Goal: Task Accomplishment & Management: Use online tool/utility

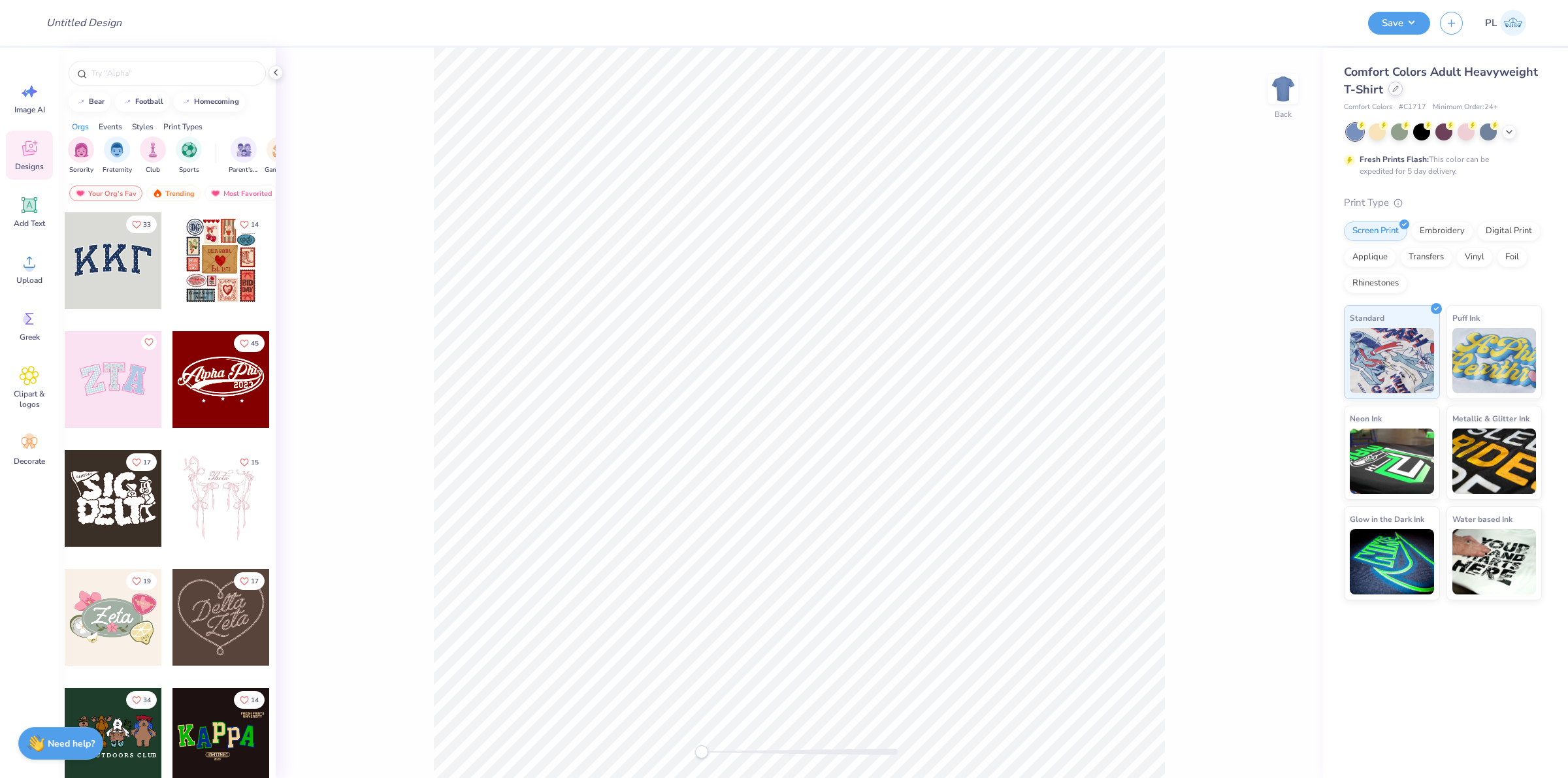
click at [1393, 90] on icon at bounding box center [1396, 89] width 7 height 7
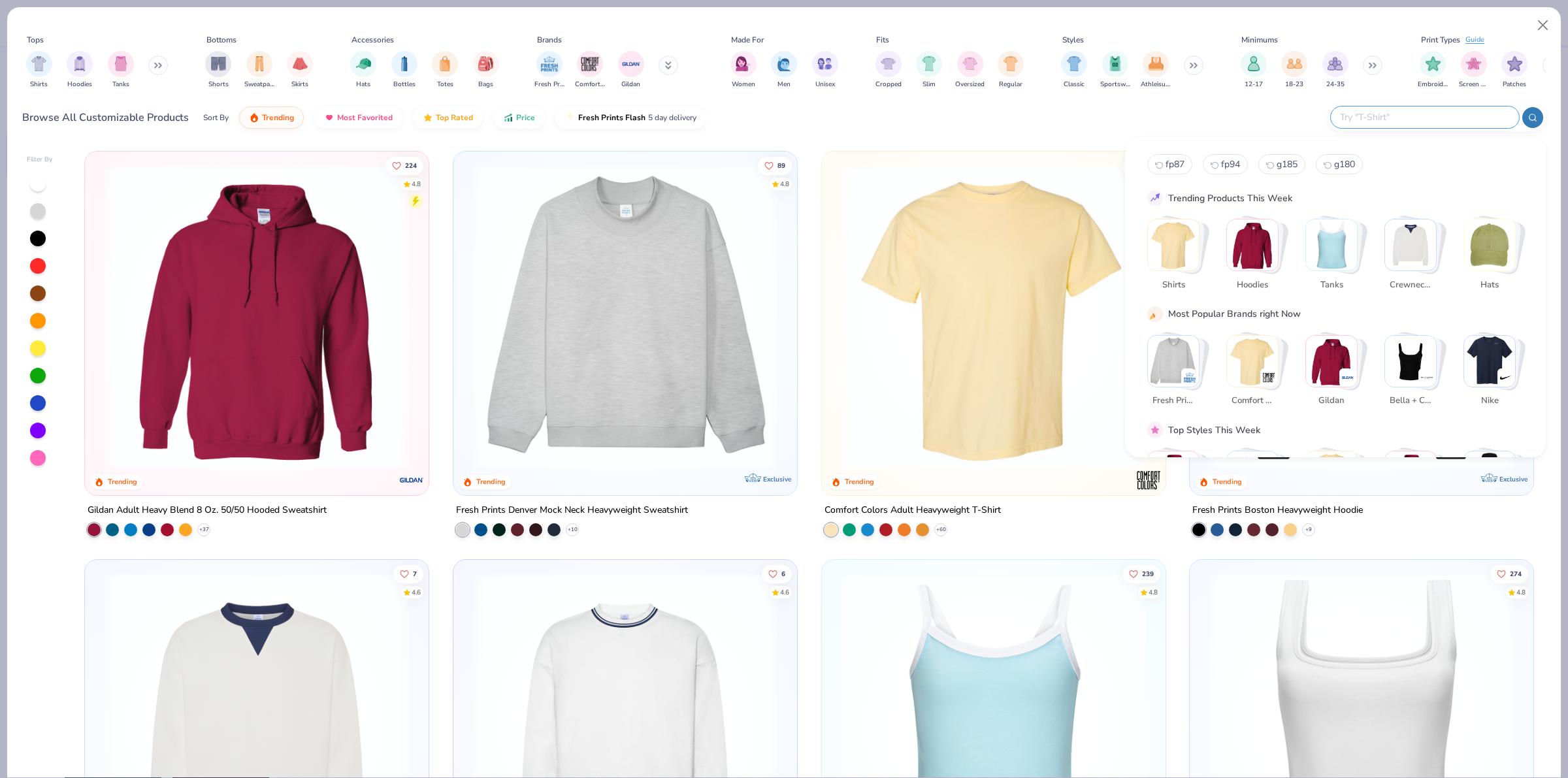
click at [1457, 124] on input "text" at bounding box center [1424, 117] width 171 height 15
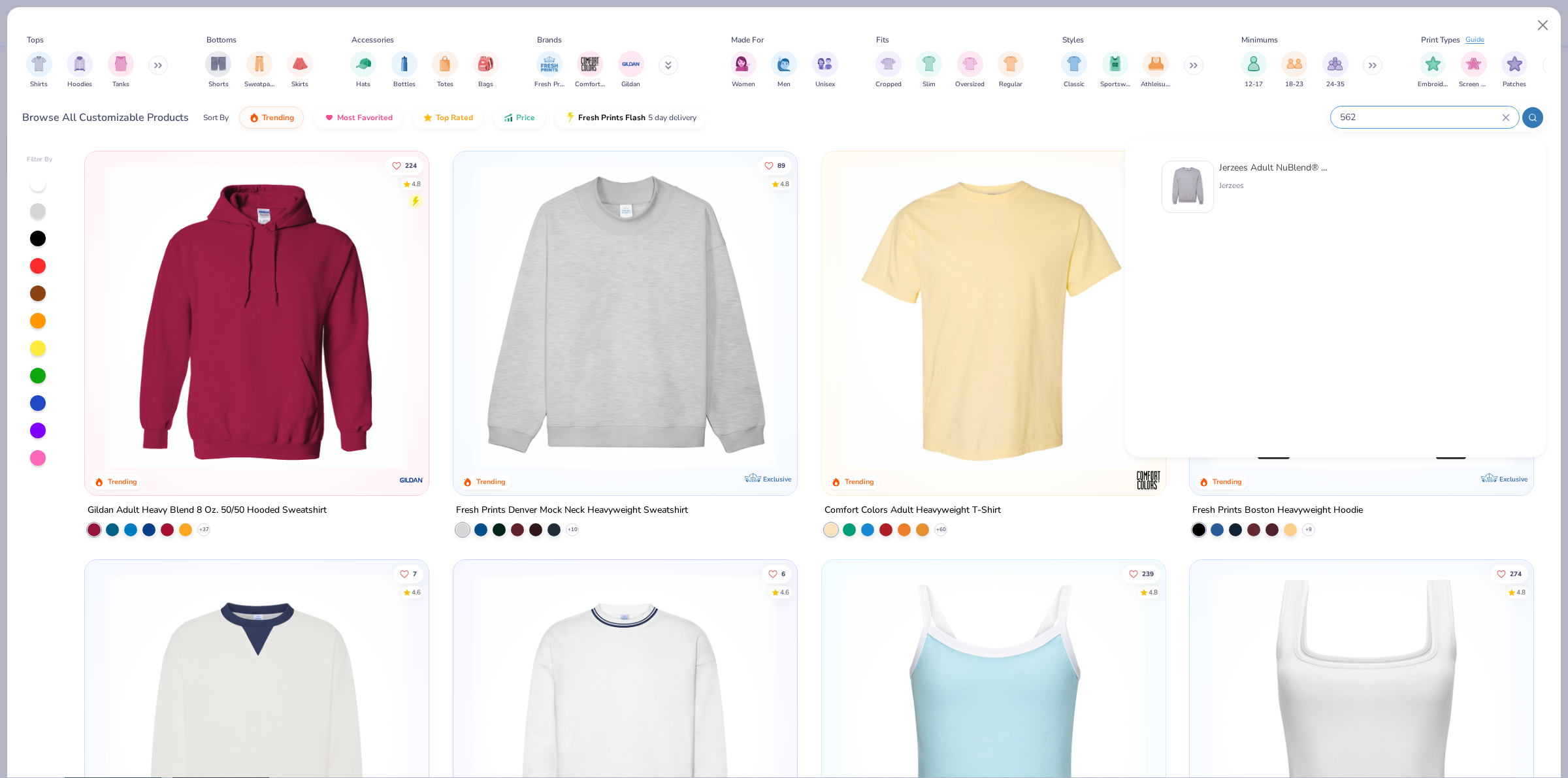
type input "562"
click at [1246, 168] on div "Jerzees Adult NuBlend® Fleece Crew" at bounding box center [1274, 167] width 110 height 14
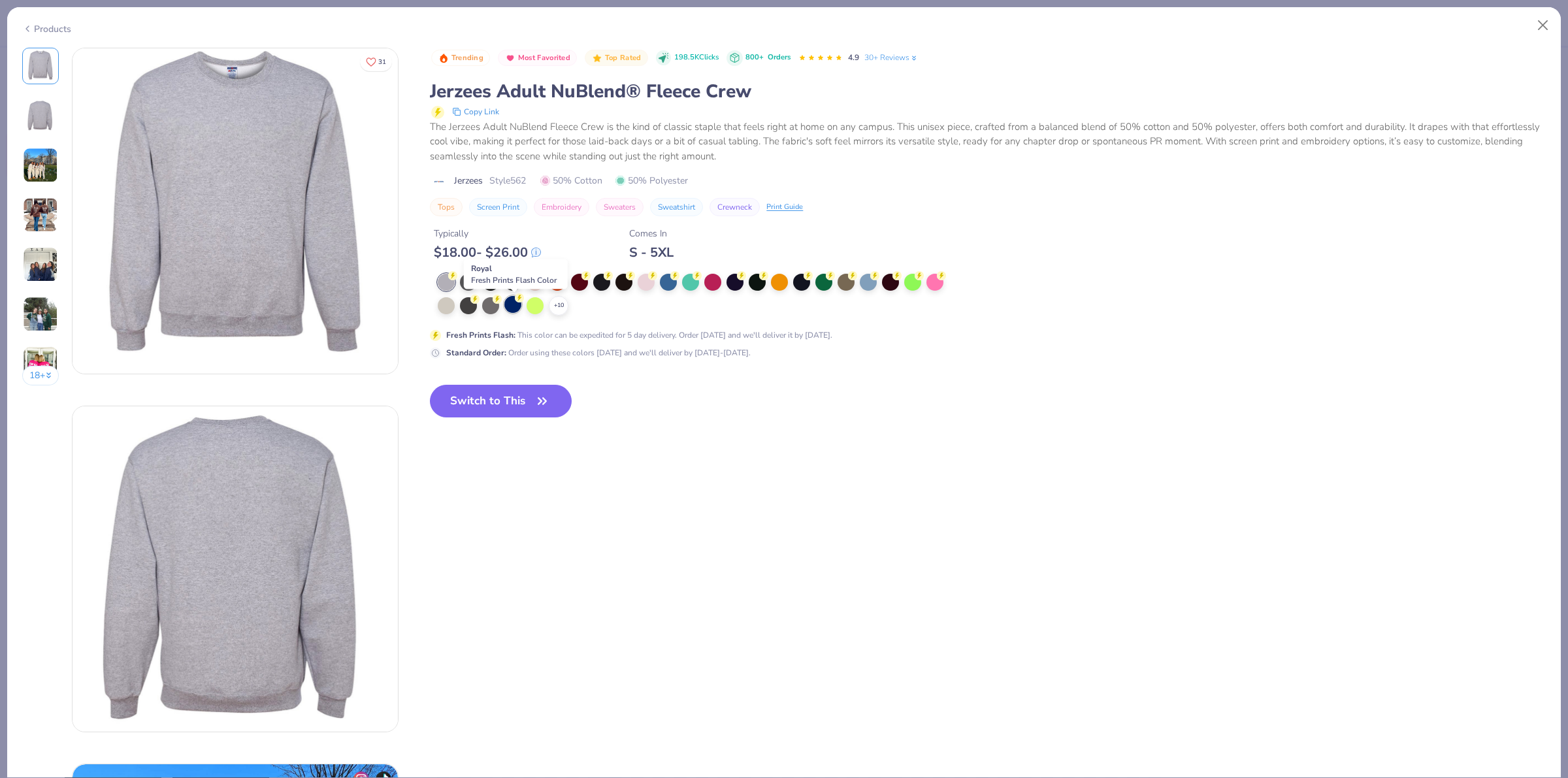
click at [508, 301] on div at bounding box center [513, 304] width 17 height 17
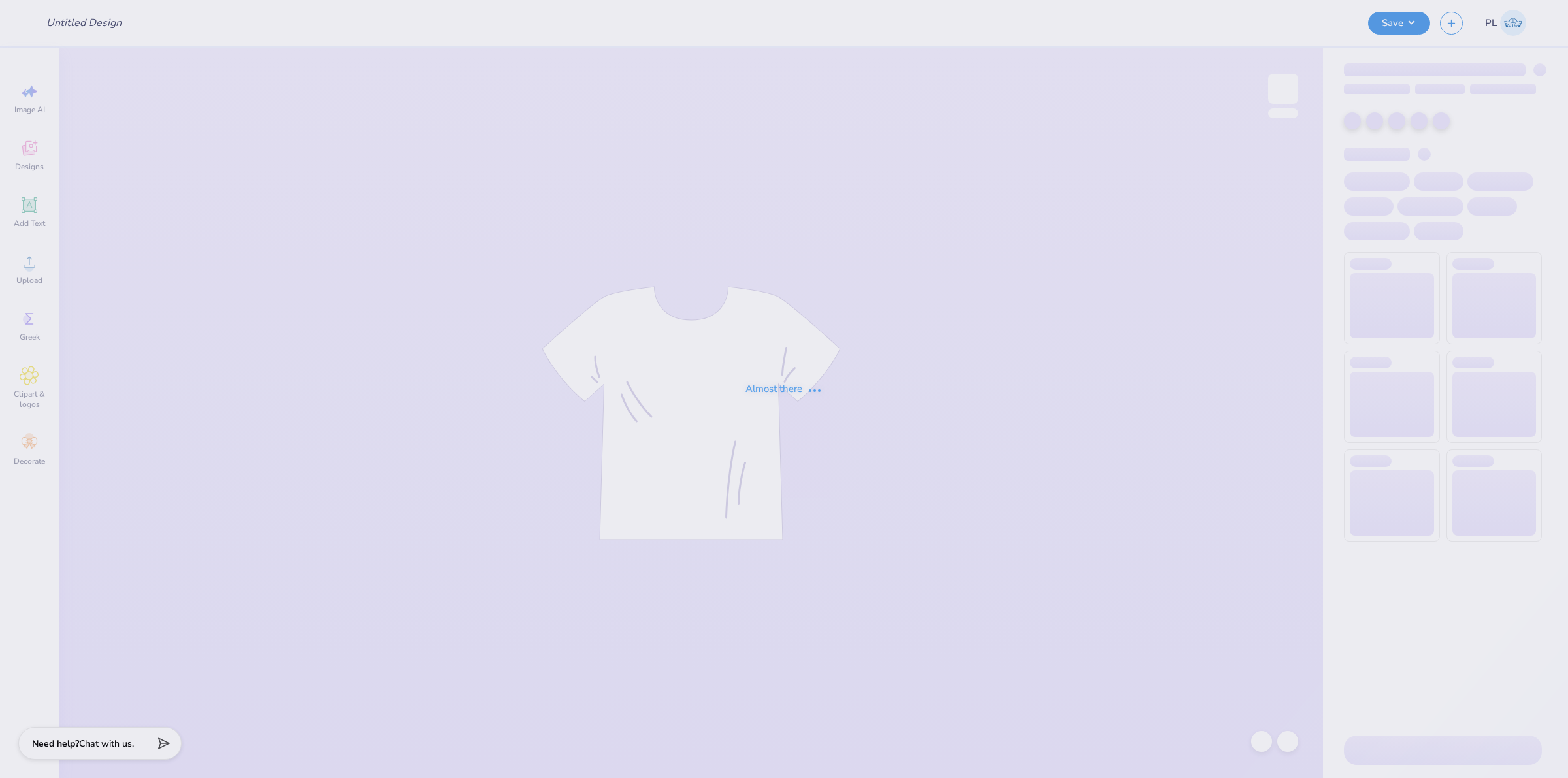
type input "mocknecks"
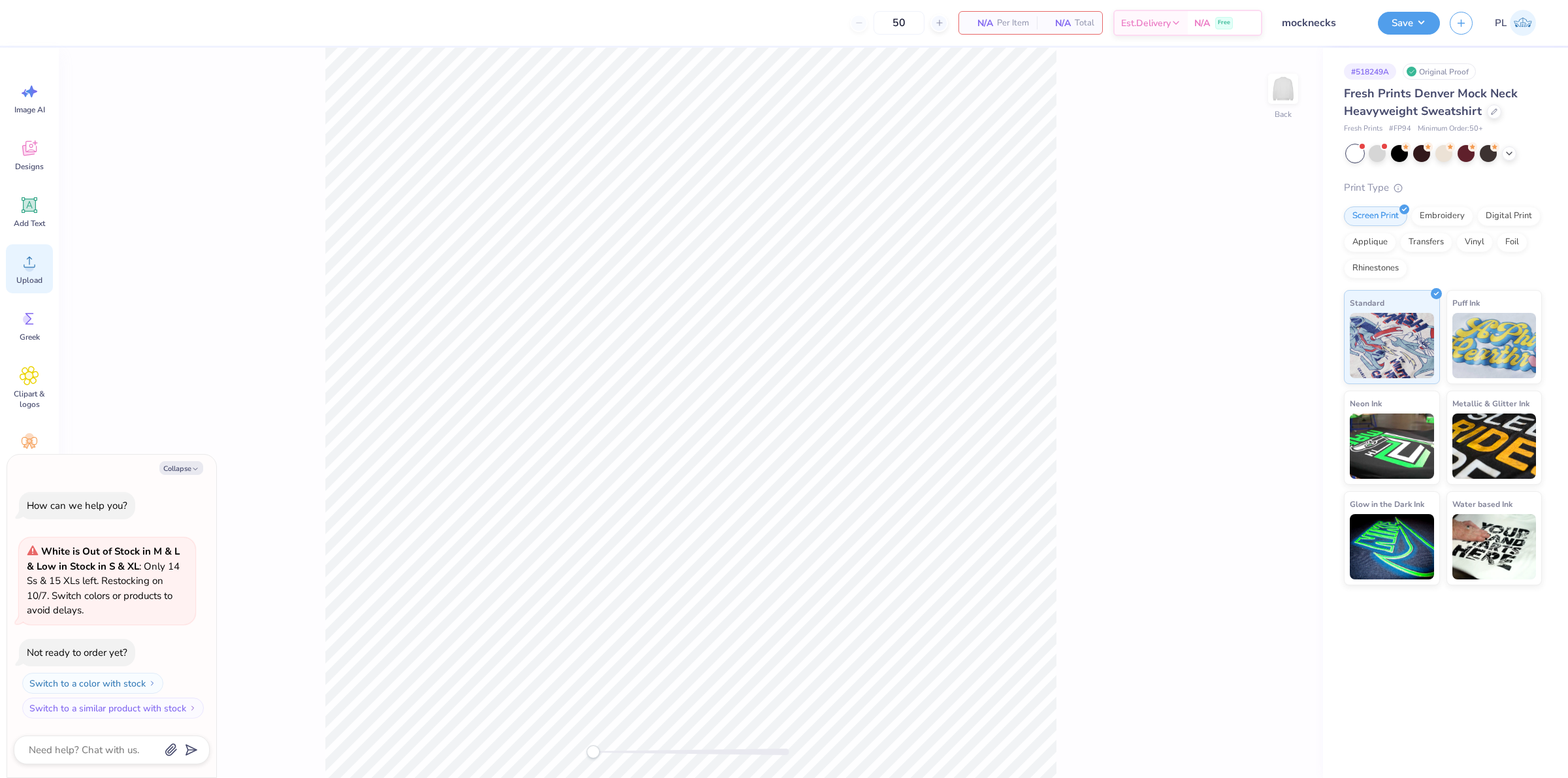
click at [40, 268] on div "Upload" at bounding box center [29, 268] width 47 height 49
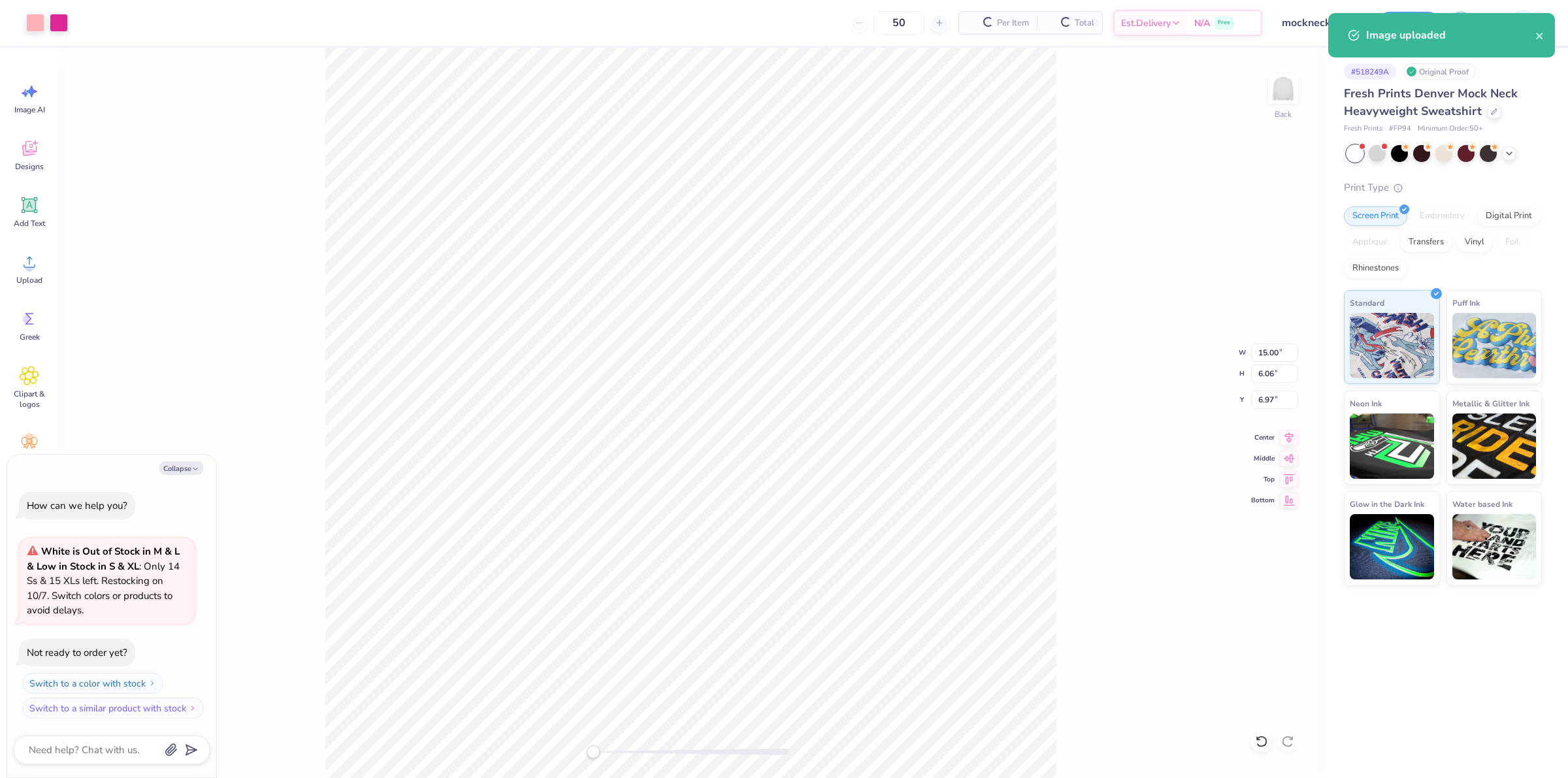
type textarea "x"
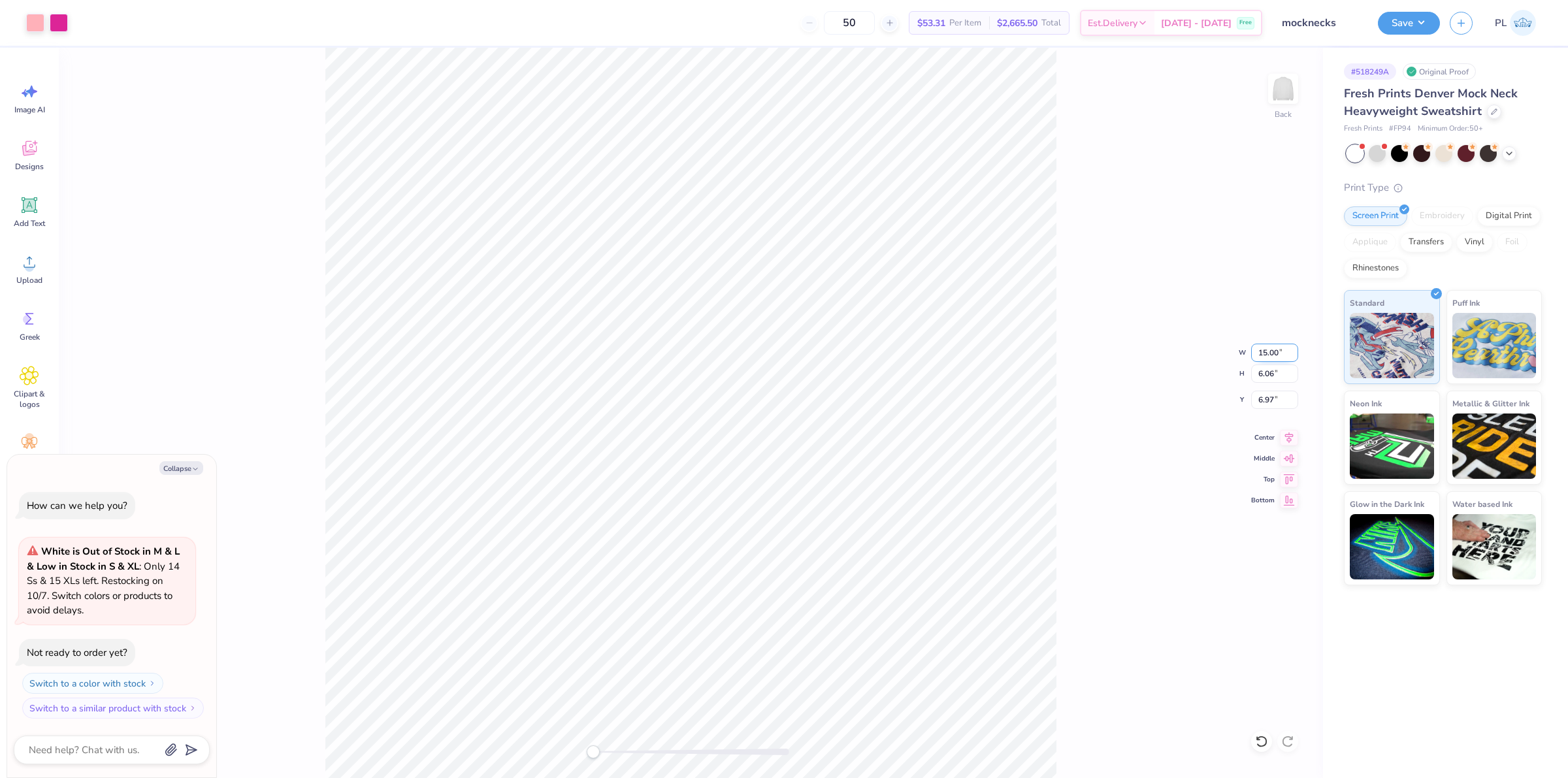
drag, startPoint x: 1258, startPoint y: 357, endPoint x: 1276, endPoint y: 352, distance: 18.7
click at [1276, 352] on input "15.00" at bounding box center [1275, 353] width 47 height 18
type input "0"
type input "12.5"
type textarea "x"
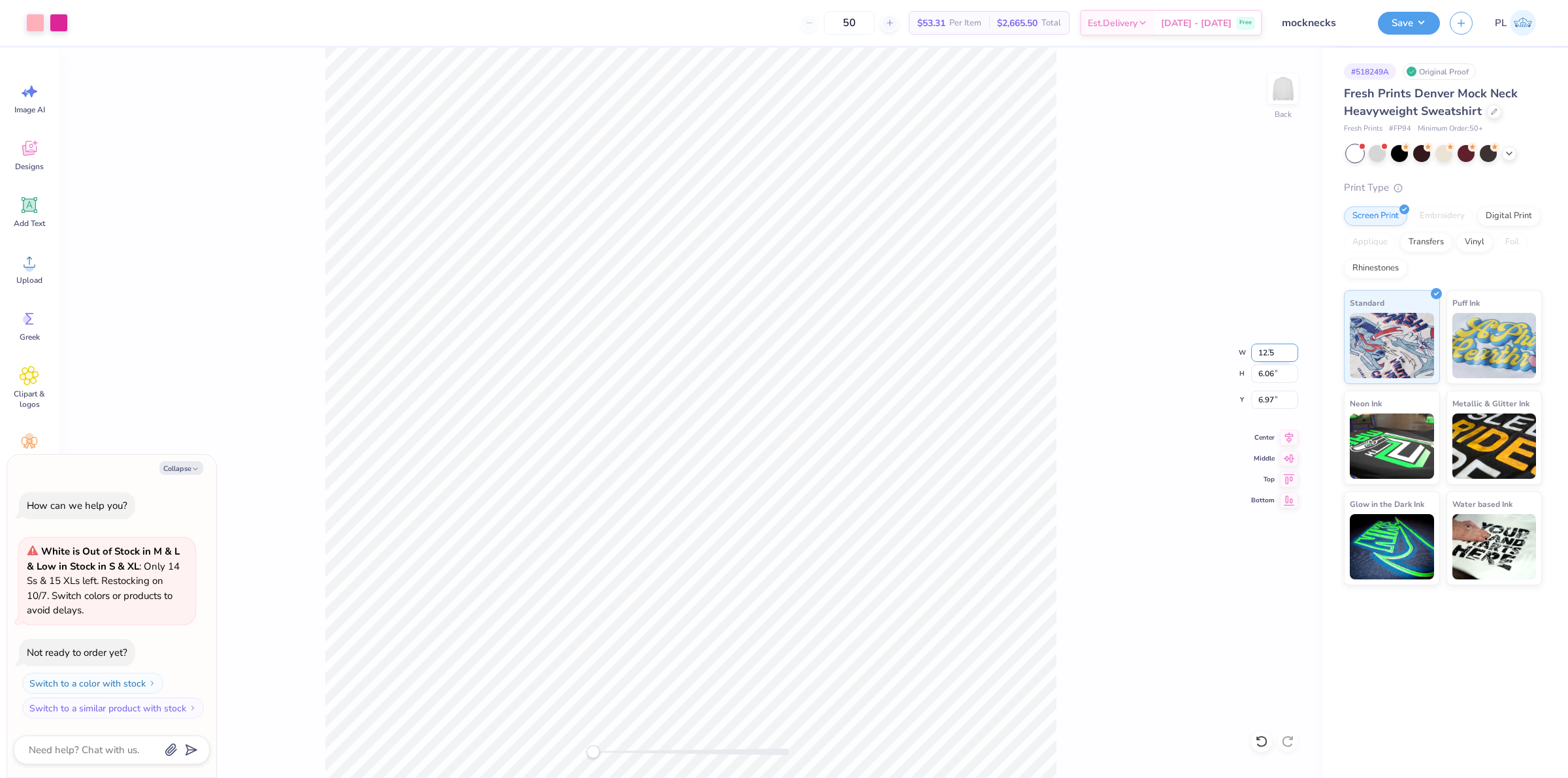
type input "12.50"
type input "5.05"
drag, startPoint x: 1253, startPoint y: 402, endPoint x: 1273, endPoint y: 399, distance: 20.2
click at [1273, 399] on input "7.48" at bounding box center [1275, 400] width 47 height 18
type input "4"
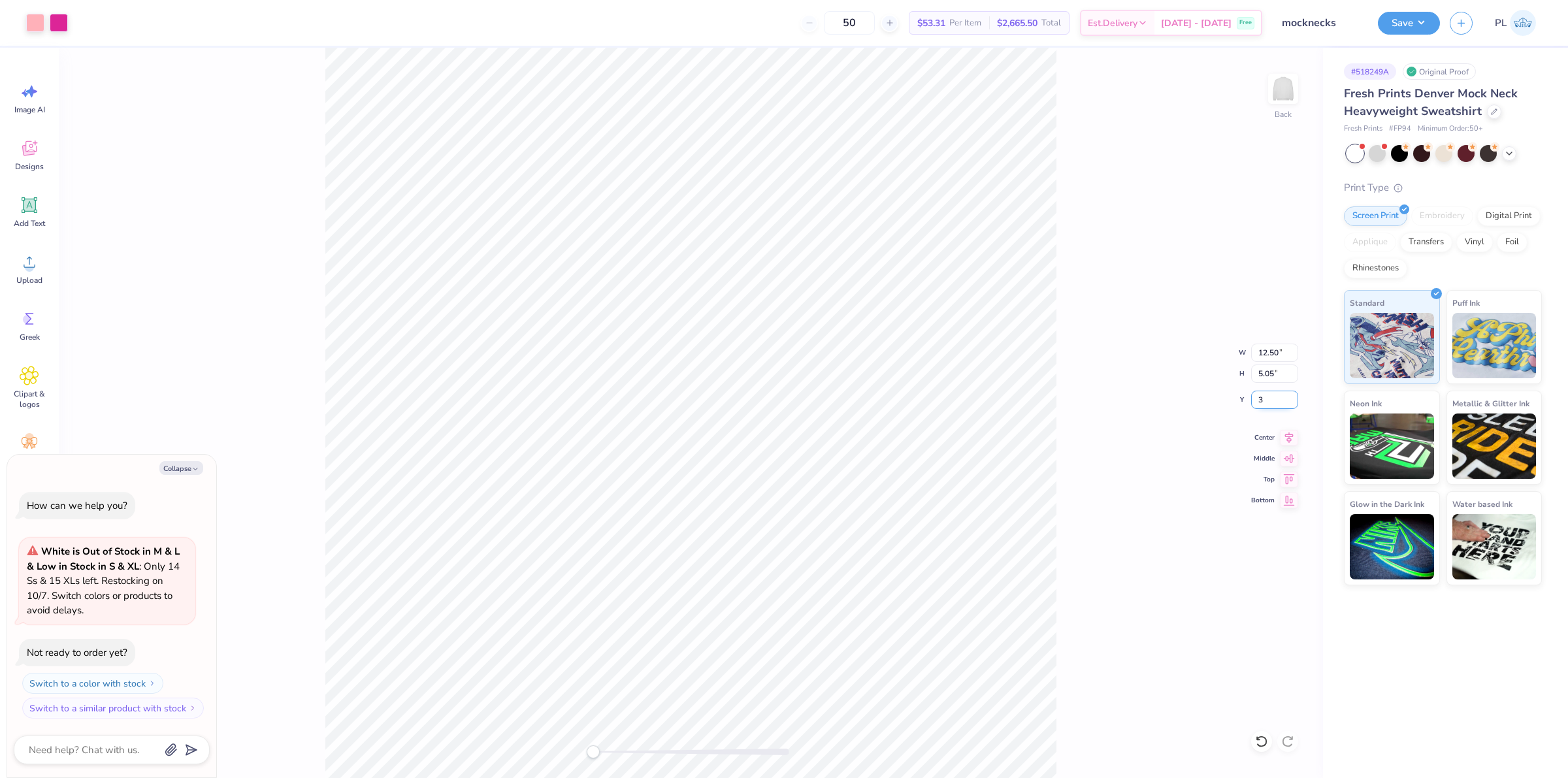
type input "3"
click at [1382, 23] on button "Save" at bounding box center [1408, 22] width 62 height 23
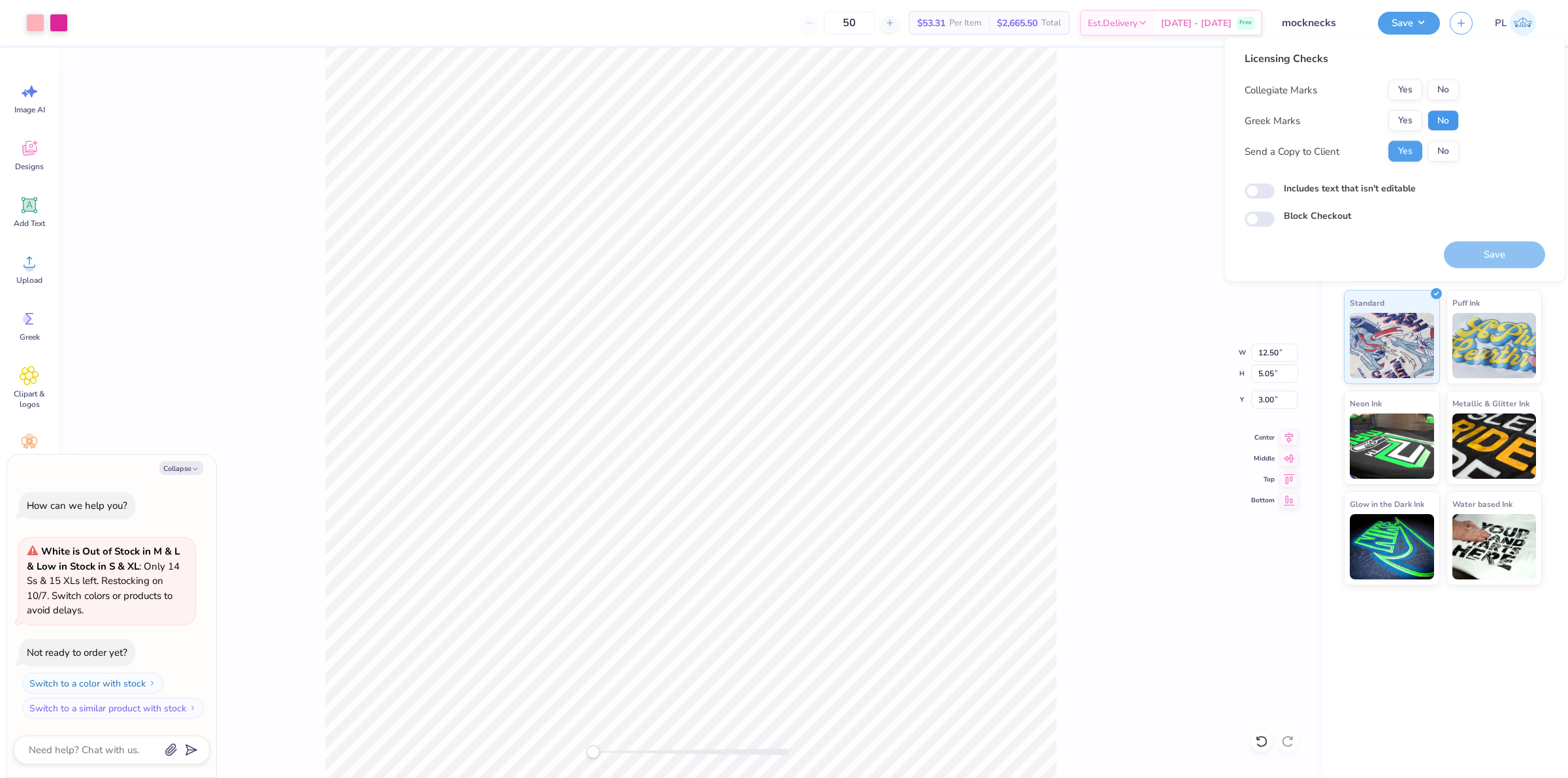
click at [1439, 116] on button "No" at bounding box center [1443, 121] width 32 height 21
click at [1442, 93] on button "No" at bounding box center [1443, 90] width 32 height 21
type textarea "x"
click at [1324, 196] on div "Includes text that isn't editable" at bounding box center [1395, 190] width 301 height 17
drag, startPoint x: 1327, startPoint y: 190, endPoint x: 1384, endPoint y: 219, distance: 64.0
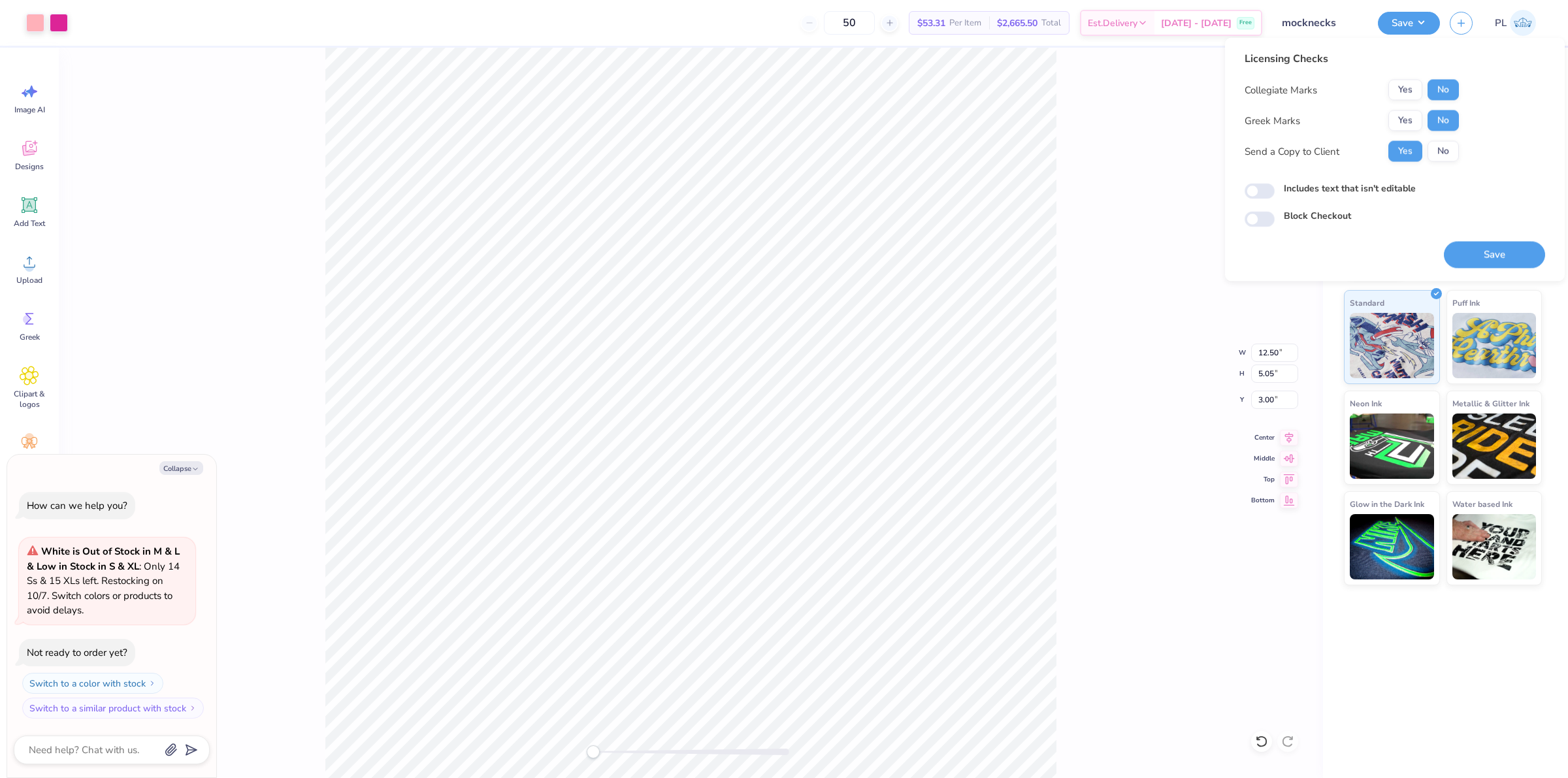
click at [1328, 190] on label "Includes text that isn't editable" at bounding box center [1349, 189] width 132 height 14
click at [1343, 185] on label "Includes text that isn't editable" at bounding box center [1349, 189] width 132 height 14
click at [1275, 185] on input "Includes text that isn't editable" at bounding box center [1260, 191] width 30 height 16
checkbox input "true"
click at [1474, 249] on button "Save" at bounding box center [1495, 255] width 101 height 27
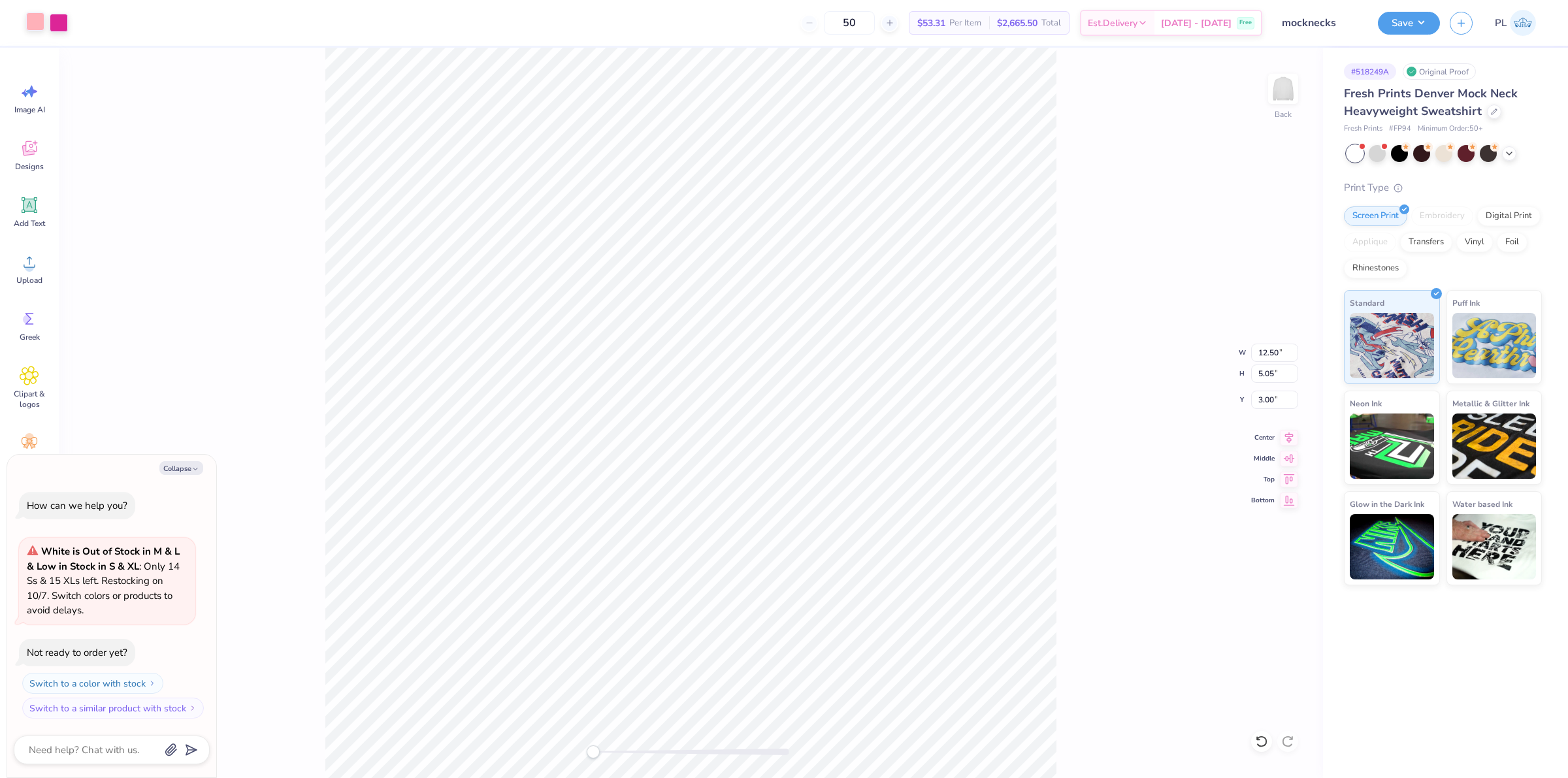
click at [37, 17] on div at bounding box center [35, 22] width 18 height 18
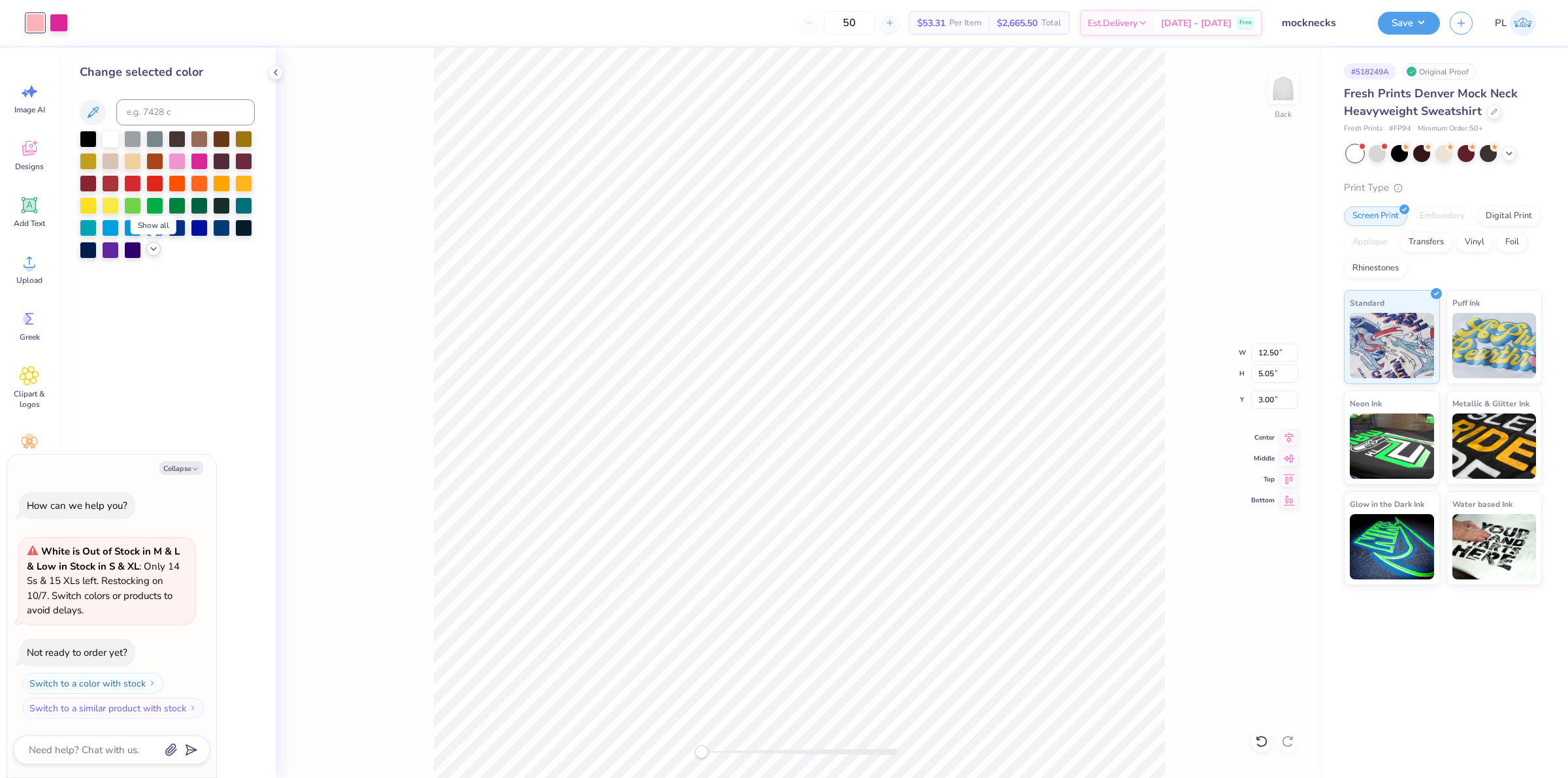
click at [151, 253] on icon at bounding box center [153, 249] width 11 height 11
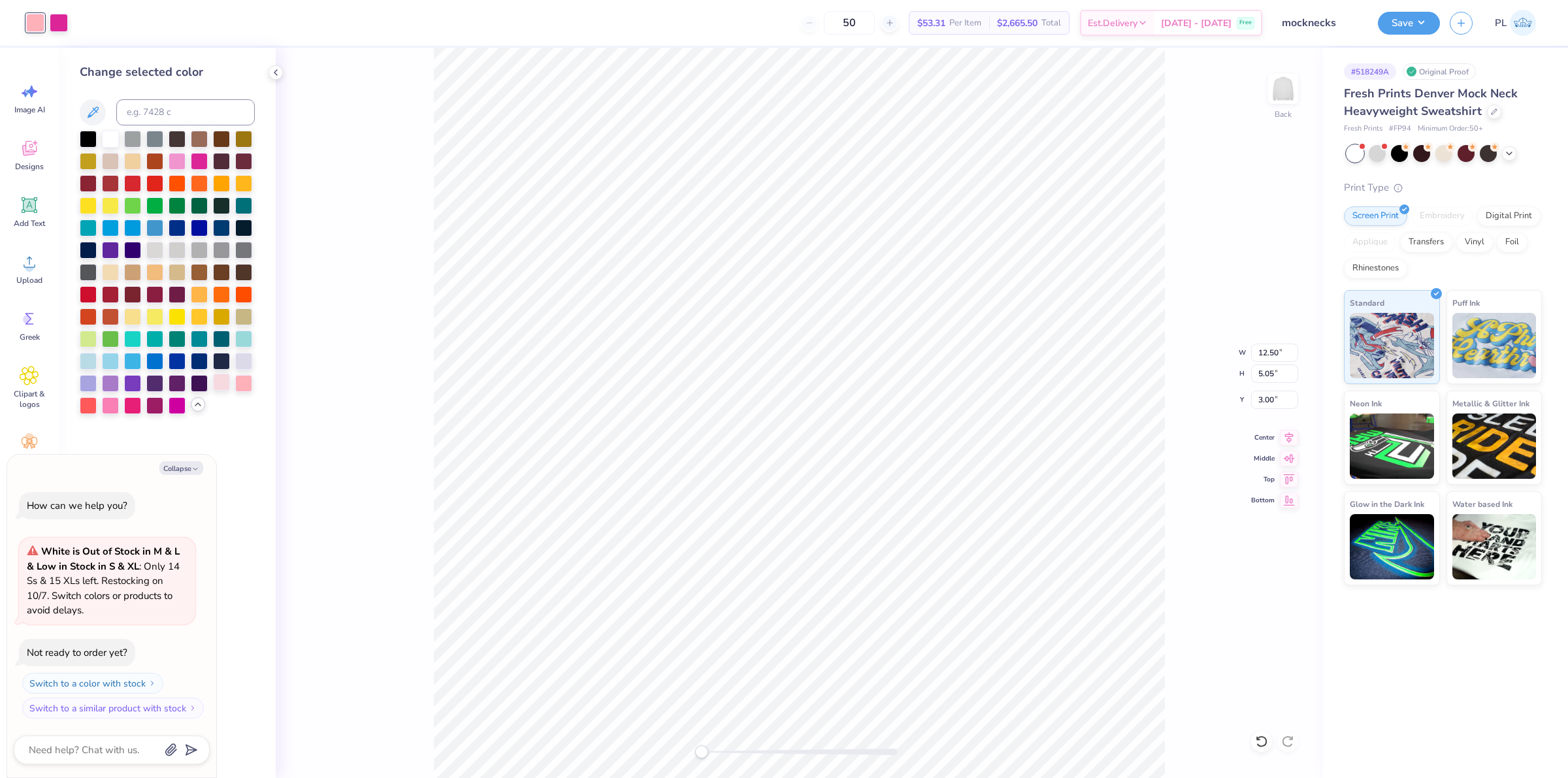
click at [220, 382] on div at bounding box center [221, 382] width 17 height 17
type textarea "x"
